Goal: Task Accomplishment & Management: Use online tool/utility

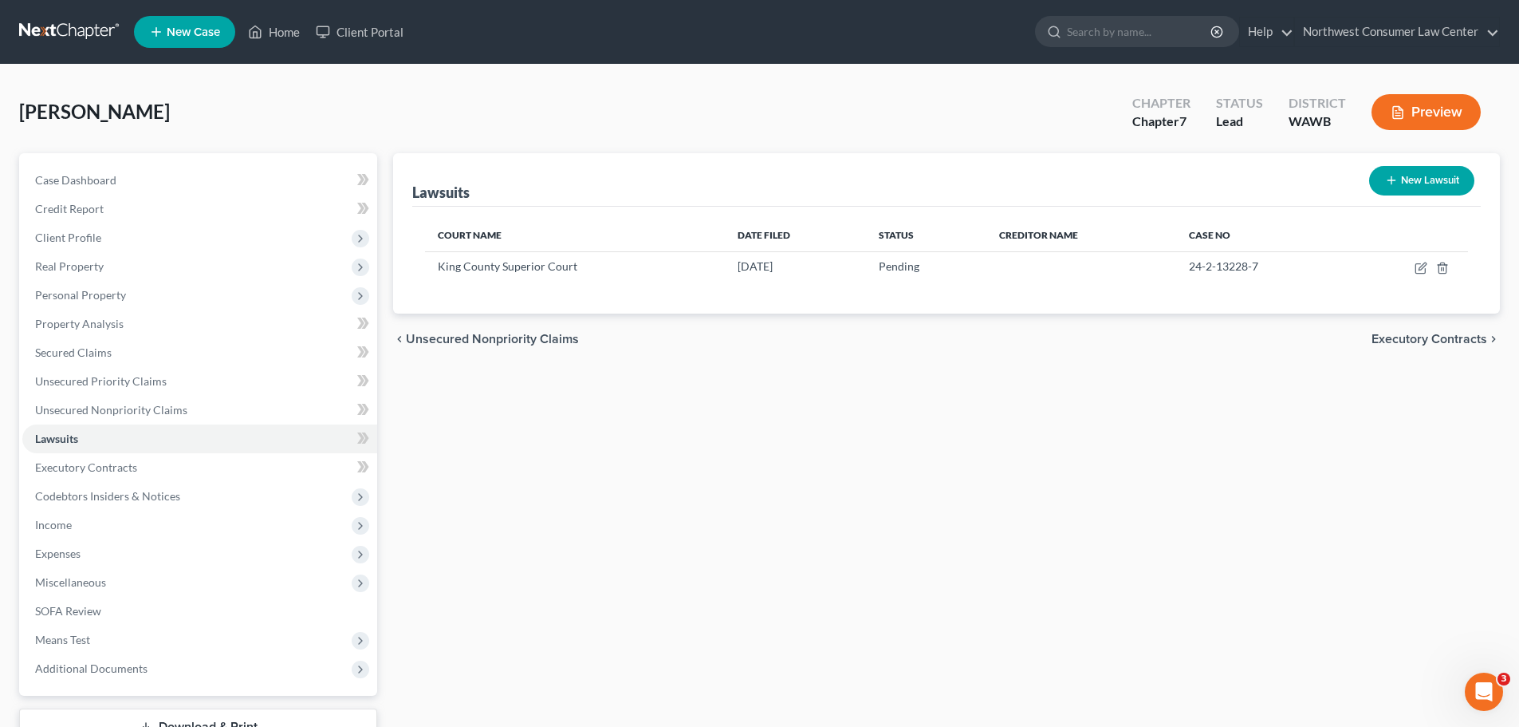
click at [58, 26] on link at bounding box center [70, 32] width 102 height 29
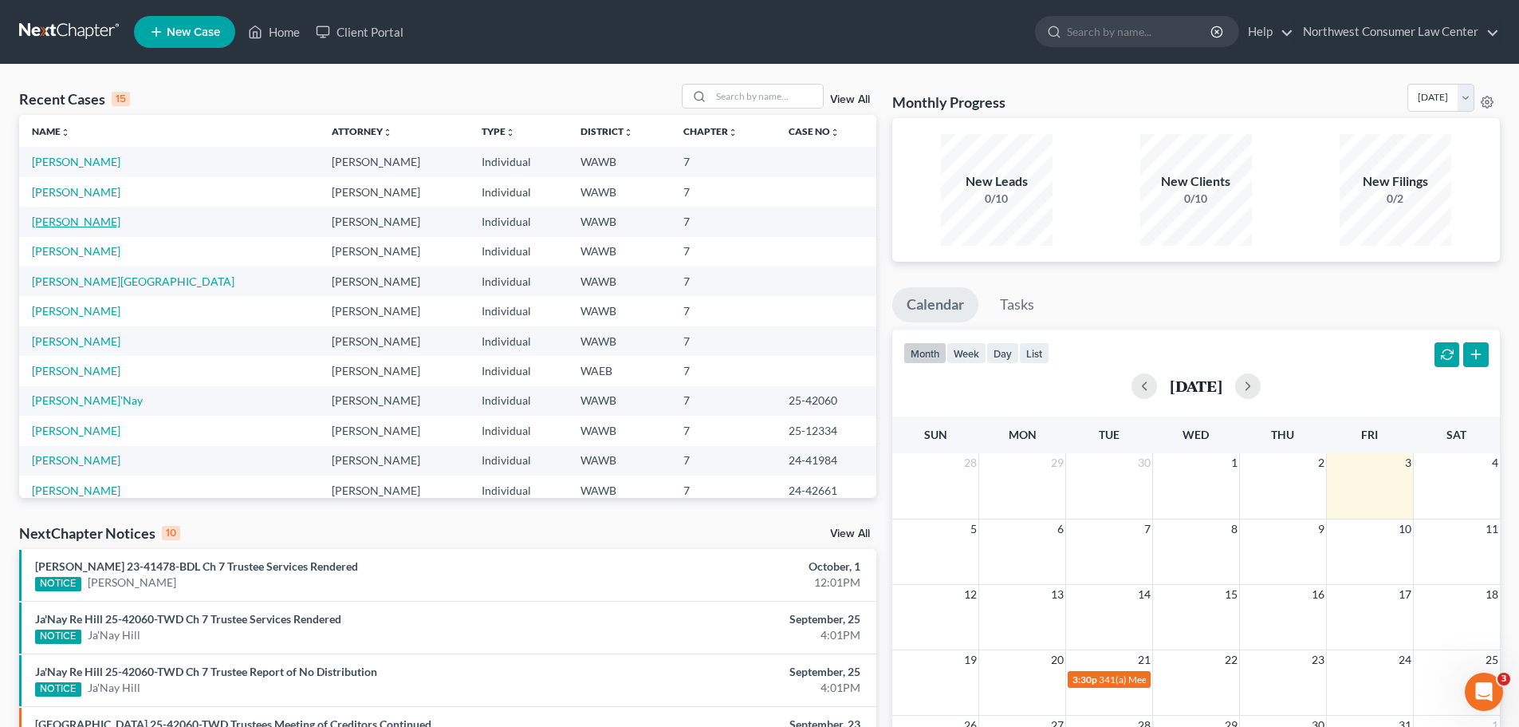
click at [74, 223] on link "[PERSON_NAME]" at bounding box center [76, 222] width 89 height 14
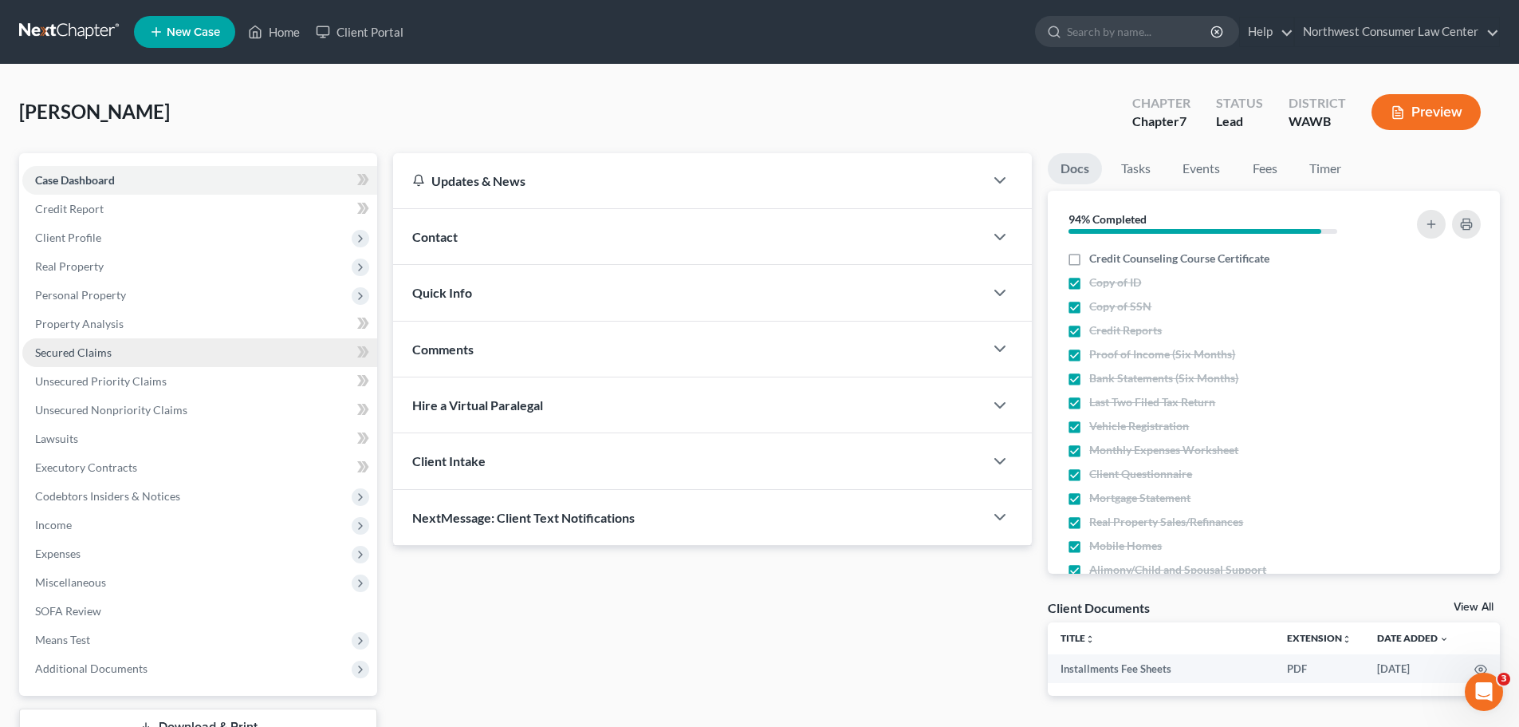
click at [227, 355] on link "Secured Claims" at bounding box center [199, 352] width 355 height 29
